Goal: Answer question/provide support: Answer question/provide support

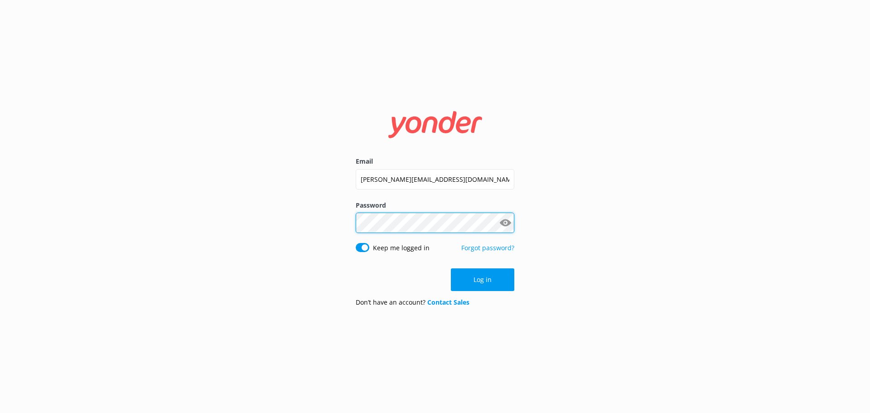
click button "Log in" at bounding box center [482, 279] width 63 height 23
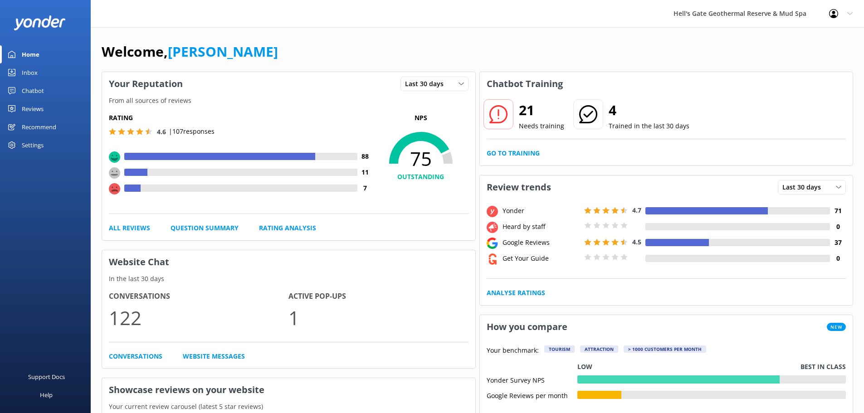
click at [27, 91] on div "Chatbot" at bounding box center [33, 91] width 22 height 18
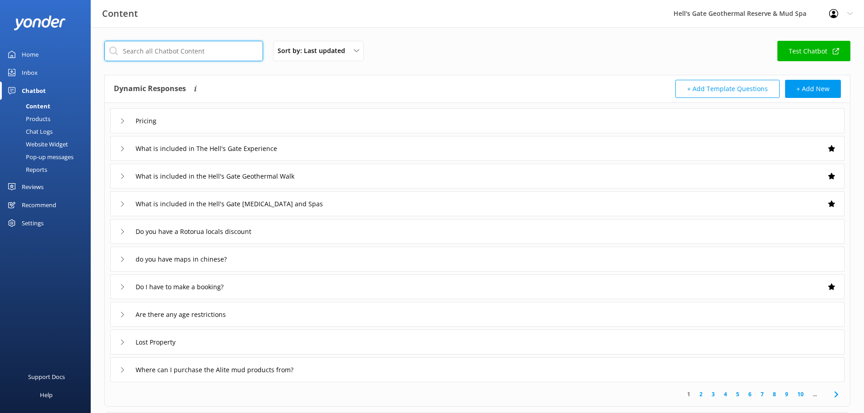
click at [157, 54] on input "text" at bounding box center [183, 51] width 159 height 20
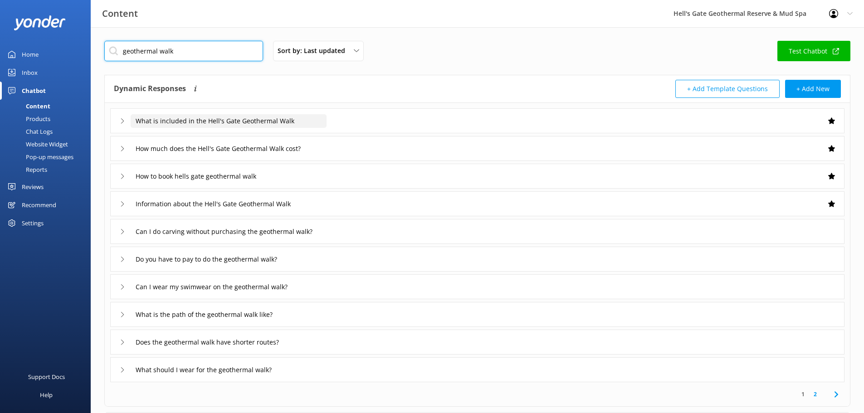
type input "geothermal walk"
click at [288, 126] on input "What is included in the Hell's Gate Geothermal Walk" at bounding box center [229, 121] width 196 height 14
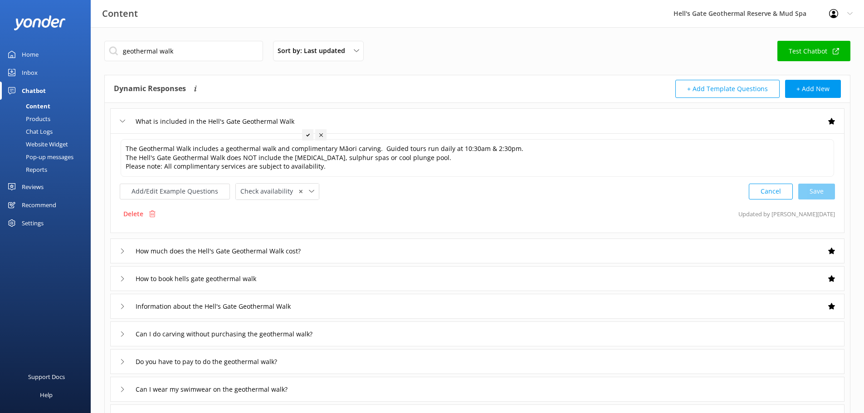
click at [349, 123] on div "What is included in the Hell's Gate Geothermal Walk" at bounding box center [477, 120] width 734 height 25
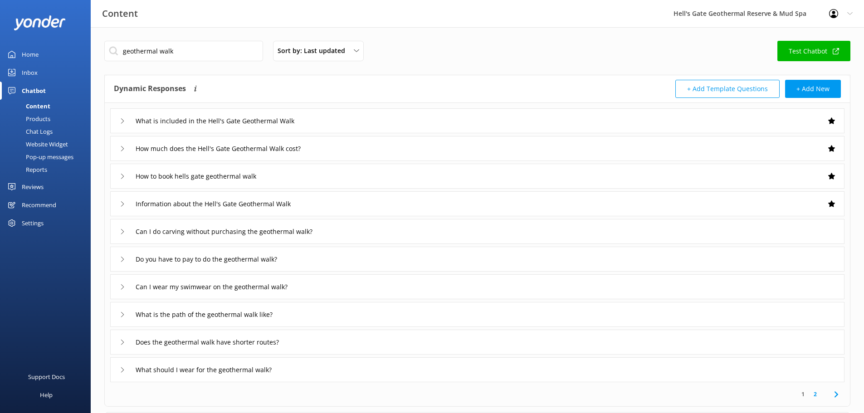
click at [336, 150] on div "How much does the Hell's Gate Geothermal Walk cost?" at bounding box center [477, 148] width 734 height 25
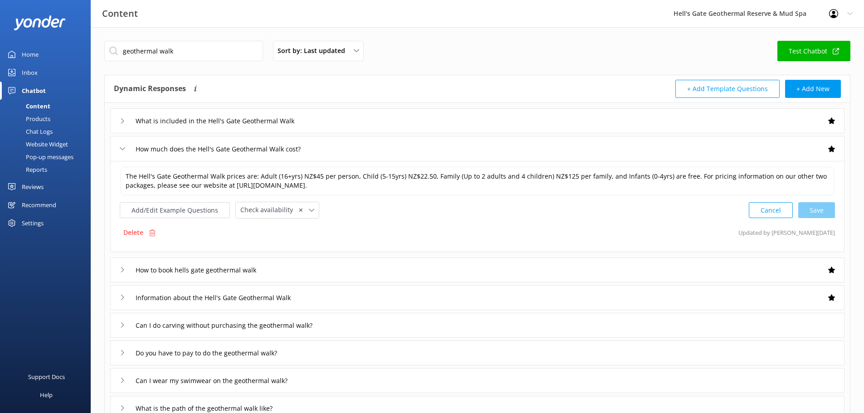
click at [336, 150] on div "How much does the Hell's Gate Geothermal Walk cost?" at bounding box center [477, 148] width 734 height 25
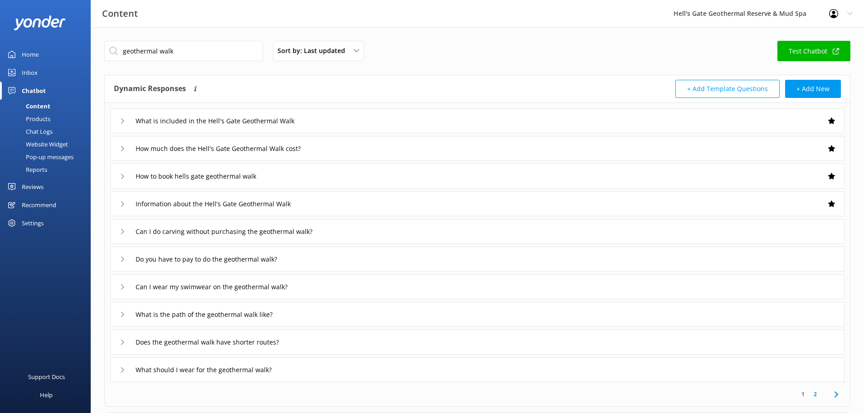
click at [318, 177] on div "How to book hells gate geothermal walk" at bounding box center [477, 176] width 734 height 25
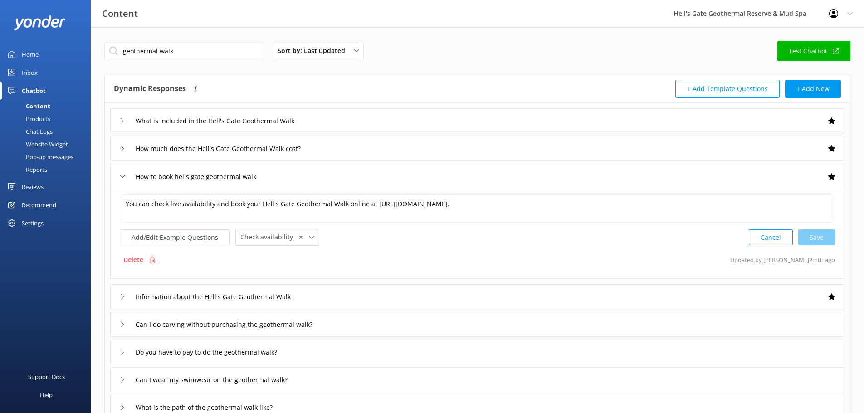
click at [318, 177] on div "How to book hells gate geothermal walk" at bounding box center [477, 176] width 734 height 25
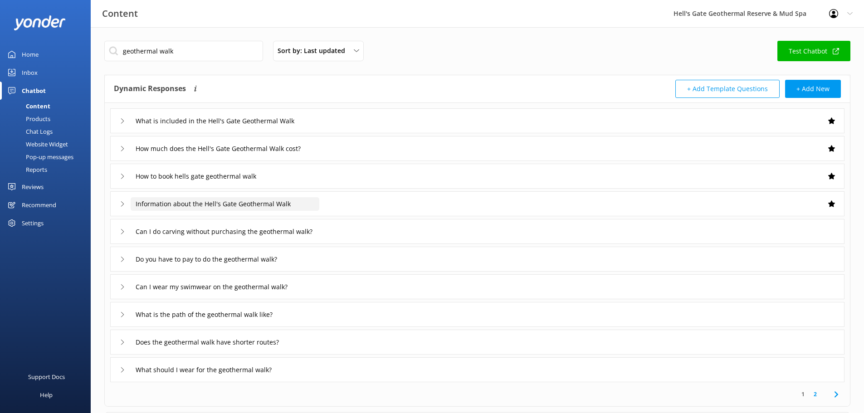
click at [318, 199] on input "Information about the Hell's Gate Geothermal Walk" at bounding box center [225, 204] width 189 height 14
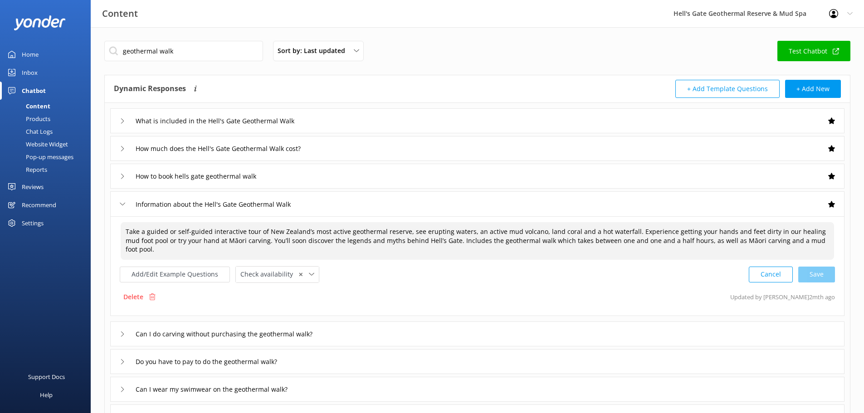
drag, startPoint x: 152, startPoint y: 238, endPoint x: 777, endPoint y: 229, distance: 624.8
click at [777, 229] on textarea "Take a guided or self-guided interactive tour of New Zealand’s most active geot…" at bounding box center [477, 241] width 713 height 38
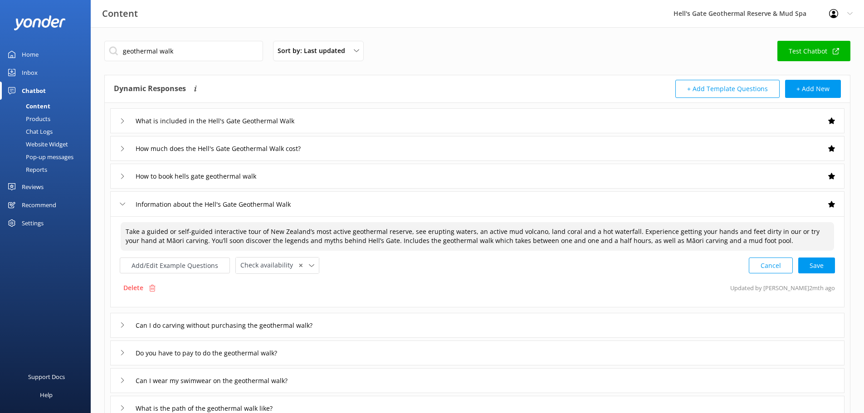
click at [625, 230] on textarea "Take a guided or self-guided interactive tour of New Zealand’s most active geot…" at bounding box center [477, 236] width 713 height 29
drag, startPoint x: 628, startPoint y: 230, endPoint x: 175, endPoint y: 249, distance: 453.7
click at [175, 249] on textarea "Take a guided or self-guided interactive tour of New Zealand’s most active geot…" at bounding box center [477, 236] width 713 height 29
paste textarea "dirty, and"
drag, startPoint x: 708, startPoint y: 241, endPoint x: 653, endPoint y: 238, distance: 54.9
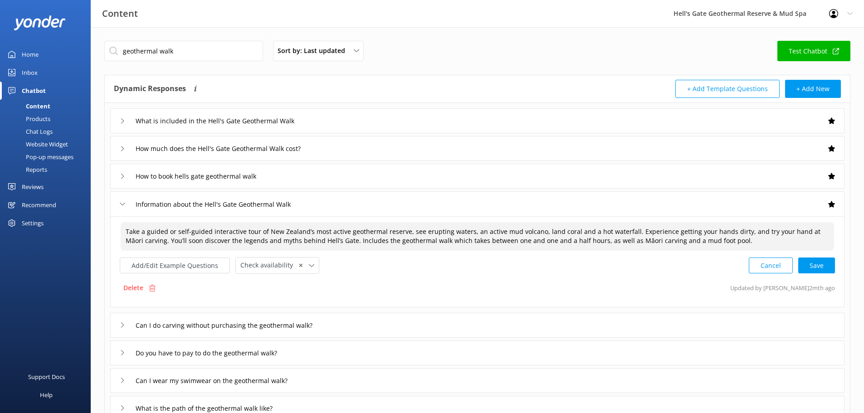
click at [653, 239] on textarea "Take a guided or self-guided interactive tour of New Zealand’s most active geot…" at bounding box center [477, 236] width 713 height 29
click at [820, 264] on div "Cancel Save" at bounding box center [791, 265] width 86 height 17
type textarea "Take a guided or self-guided interactive tour of New Zealand’s most active geot…"
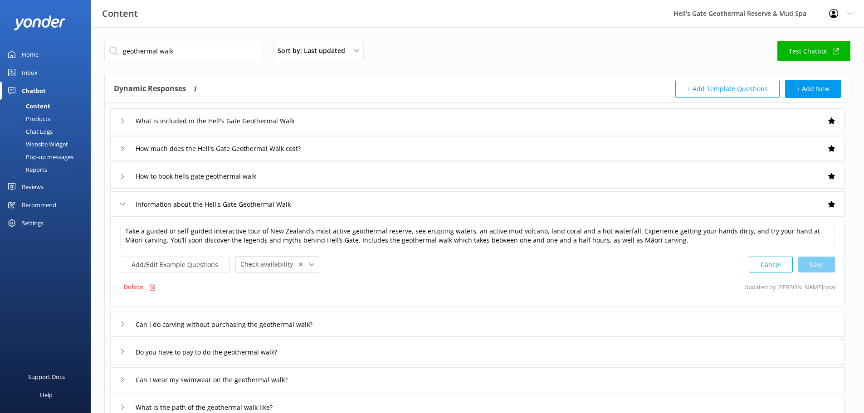
click at [498, 202] on div "Information about the Hell's Gate Geothermal Walk" at bounding box center [477, 203] width 734 height 25
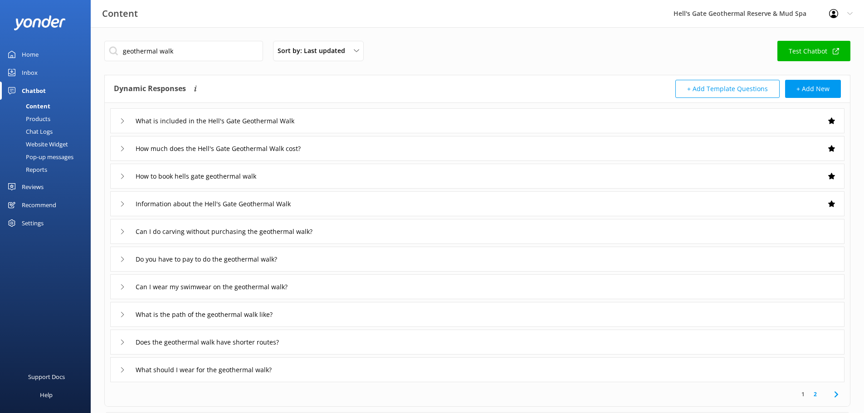
click at [452, 230] on div "Can I do carving without purchasing the geothermal walk?" at bounding box center [477, 231] width 734 height 25
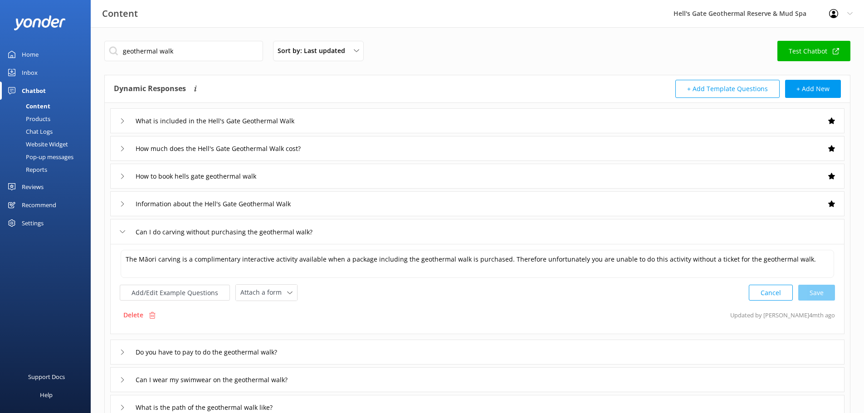
click at [452, 230] on div "Can I do carving without purchasing the geothermal walk?" at bounding box center [477, 231] width 734 height 25
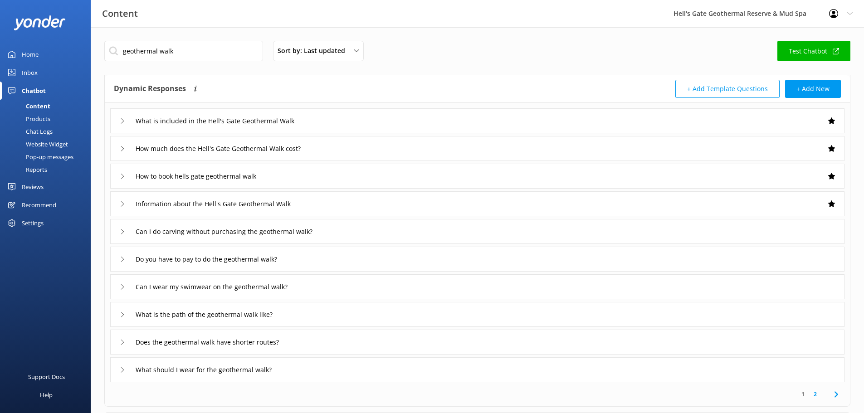
click at [444, 257] on div "Do you have to pay to do the geothermal walk?" at bounding box center [477, 259] width 734 height 25
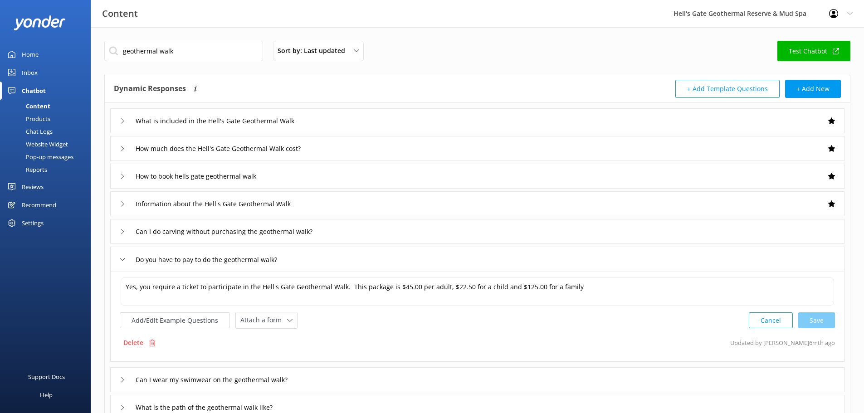
click at [444, 257] on div "Do you have to pay to do the geothermal walk?" at bounding box center [477, 259] width 734 height 25
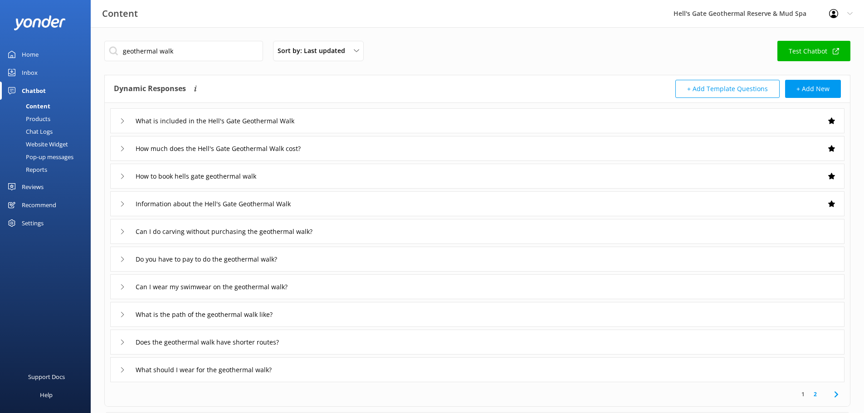
click at [438, 289] on div "Can I wear my swimwear on the geothermal walk?" at bounding box center [477, 286] width 734 height 25
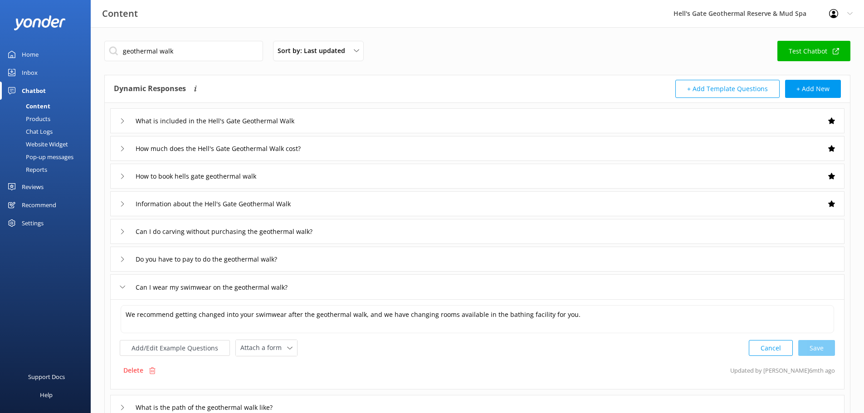
click at [438, 289] on div "Can I wear my swimwear on the geothermal walk?" at bounding box center [477, 286] width 734 height 25
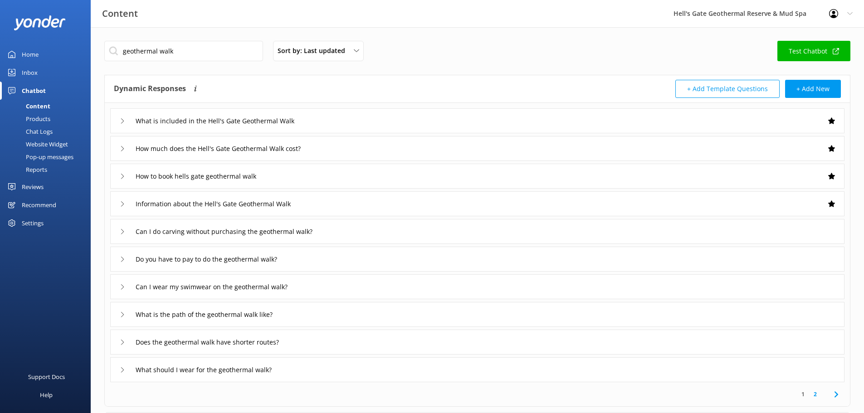
click at [420, 313] on div "What is the path of the geothermal walk like?" at bounding box center [477, 314] width 734 height 25
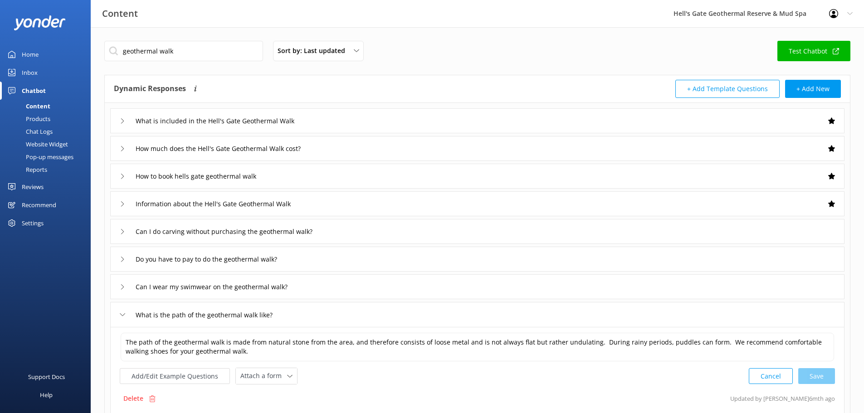
click at [420, 313] on div "What is the path of the geothermal walk like?" at bounding box center [477, 314] width 734 height 25
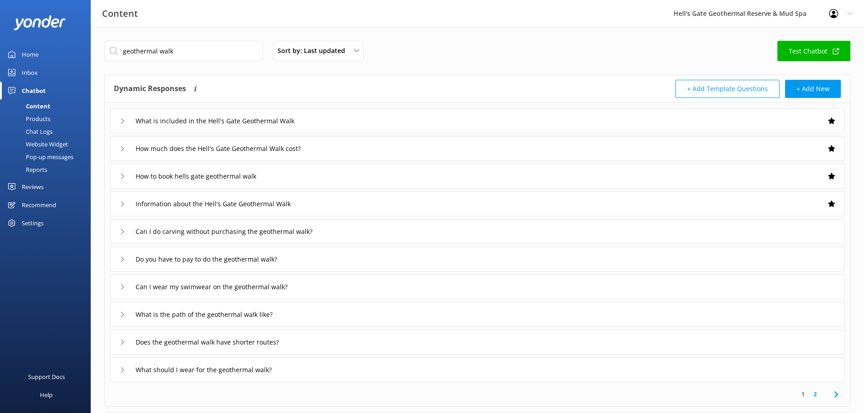
click at [412, 341] on div "Does the geothermal walk have shorter routes?" at bounding box center [477, 342] width 734 height 25
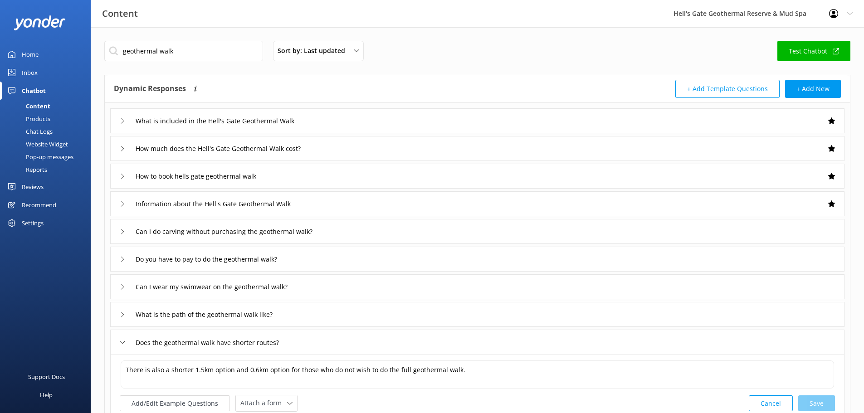
click at [412, 341] on div "Does the geothermal walk have shorter routes?" at bounding box center [477, 342] width 734 height 25
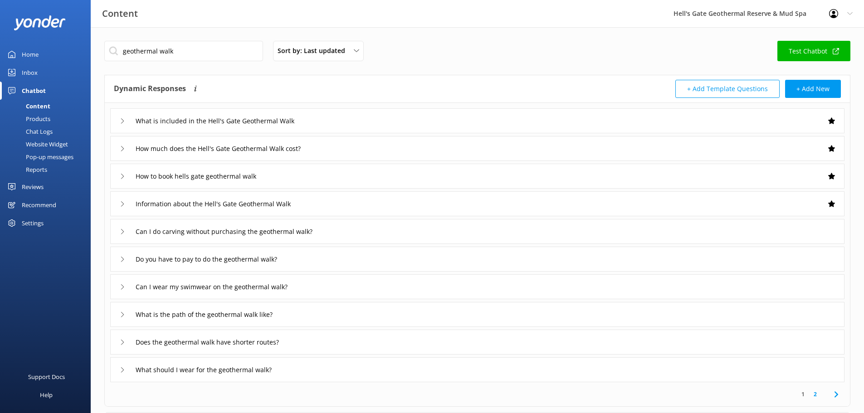
click at [403, 371] on div "What should I wear for the geothermal walk?" at bounding box center [477, 369] width 734 height 25
click at [404, 371] on div "What should I wear for the geothermal walk?" at bounding box center [477, 369] width 734 height 25
click at [364, 206] on div "Information about the Hell's Gate Geothermal Walk" at bounding box center [477, 203] width 734 height 25
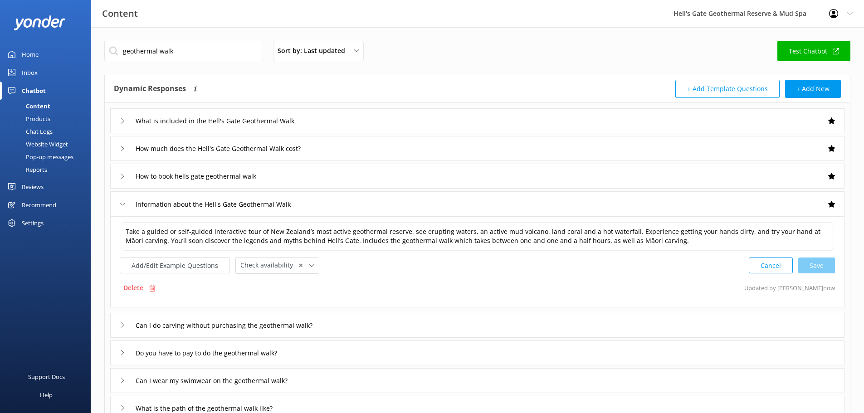
click at [364, 206] on div "Information about the Hell's Gate Geothermal Walk" at bounding box center [477, 203] width 734 height 25
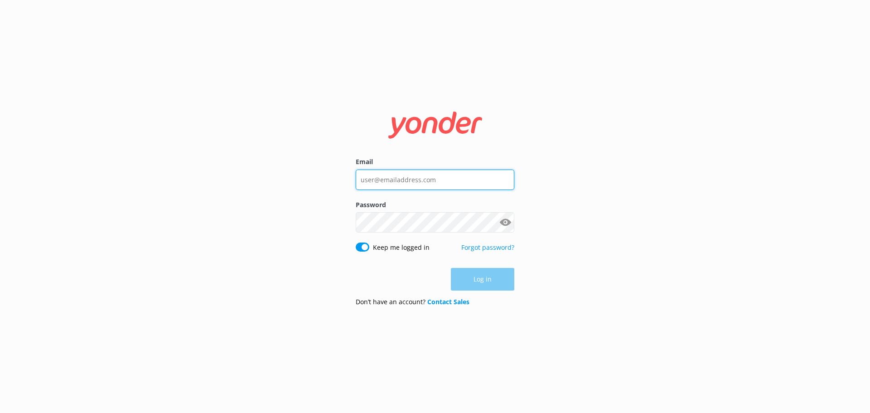
drag, startPoint x: 0, startPoint y: 0, endPoint x: 391, endPoint y: 181, distance: 430.6
click at [386, 175] on input "Email" at bounding box center [435, 180] width 159 height 20
type input "[PERSON_NAME][EMAIL_ADDRESS][DOMAIN_NAME]"
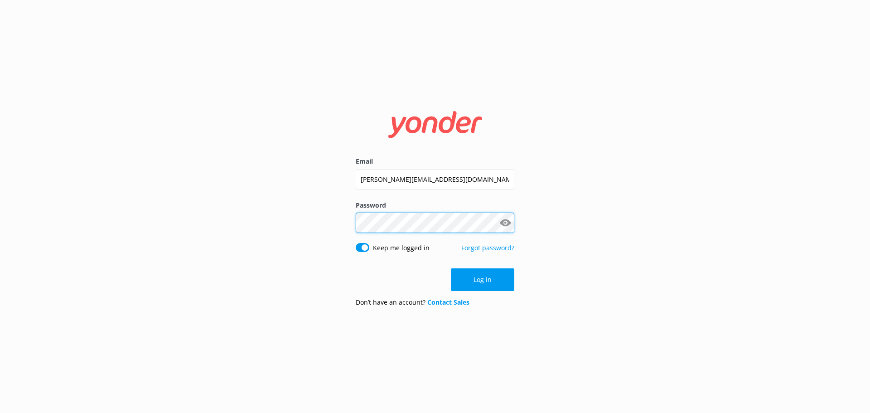
click button "Log in" at bounding box center [482, 279] width 63 height 23
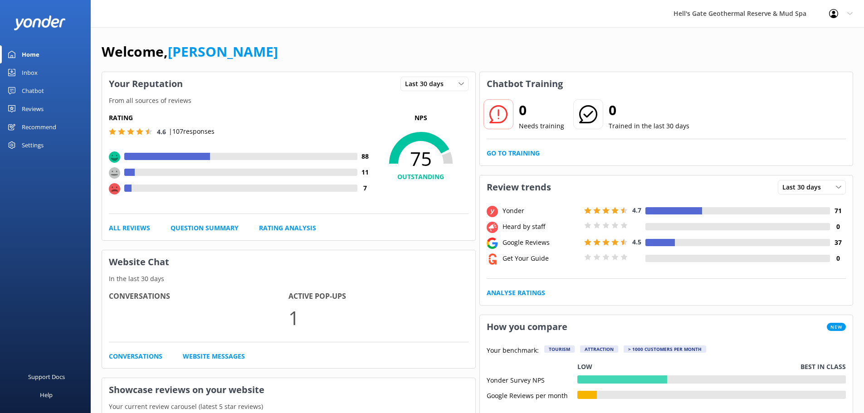
click at [24, 93] on div "Chatbot" at bounding box center [33, 91] width 22 height 18
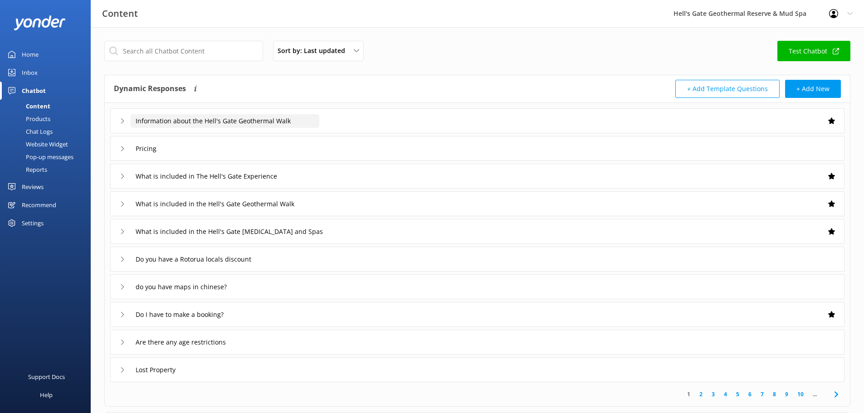
click at [209, 117] on input "Information about the Hell's Gate Geothermal Walk" at bounding box center [225, 121] width 189 height 14
